Goal: Information Seeking & Learning: Learn about a topic

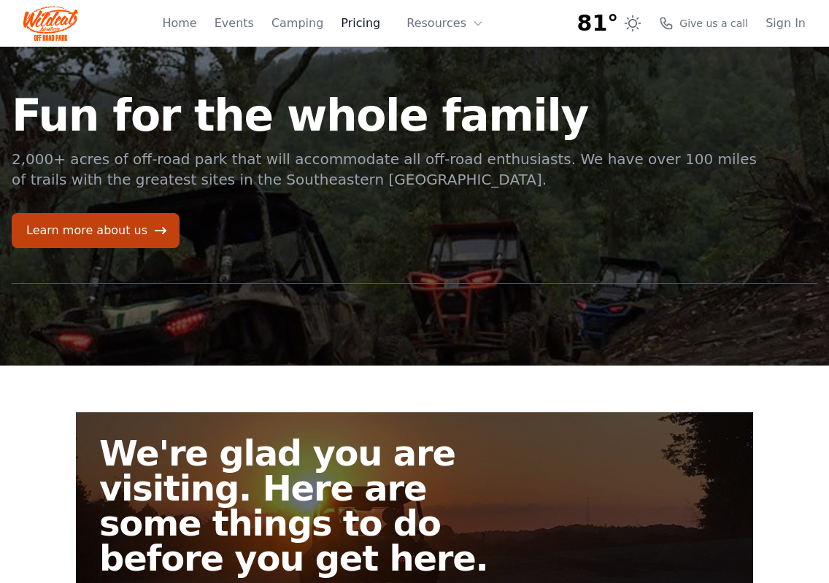
click at [371, 26] on link "Pricing" at bounding box center [360, 24] width 39 height 18
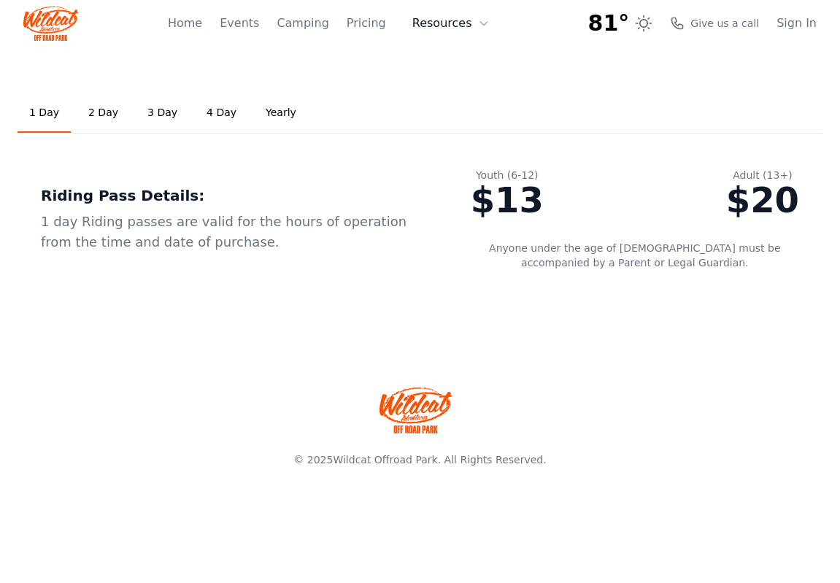
click at [450, 23] on button "Resources" at bounding box center [451, 23] width 95 height 29
click at [202, 26] on link "Home" at bounding box center [185, 24] width 34 height 18
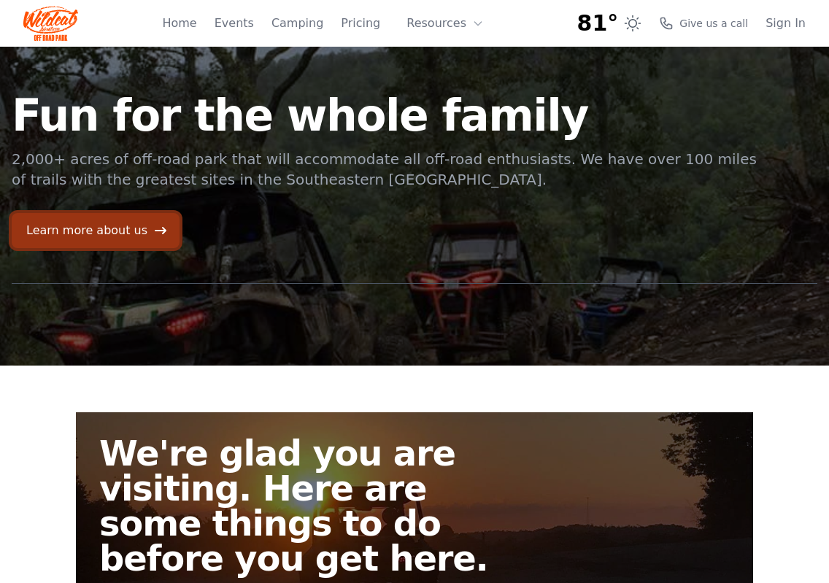
click at [98, 223] on link "Learn more about us" at bounding box center [96, 230] width 168 height 35
